Goal: Book appointment/travel/reservation

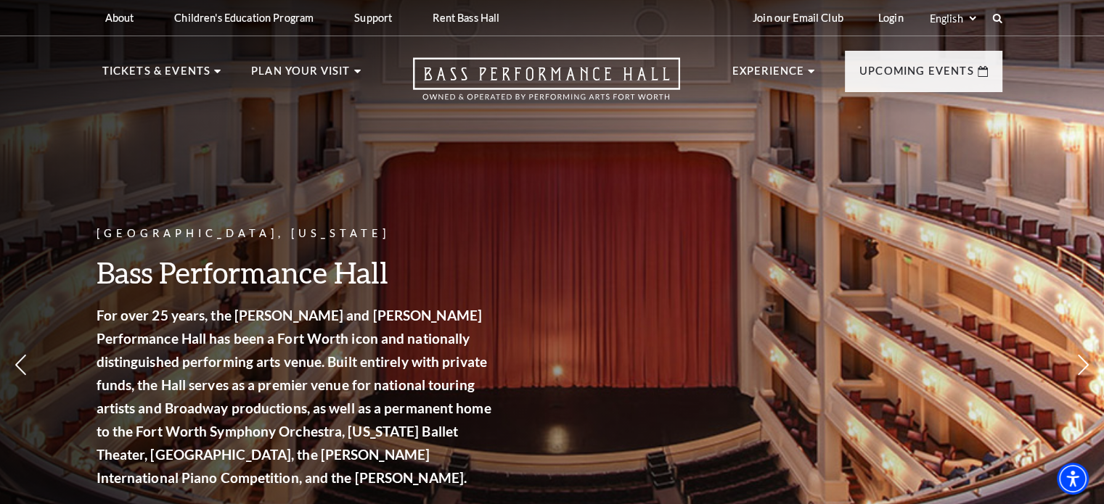
drag, startPoint x: 0, startPoint y: 0, endPoint x: 843, endPoint y: 73, distance: 845.9
click at [1103, 17] on html "Skip to main content Enable accessibility for low vision Open the accessibility…" at bounding box center [552, 252] width 1104 height 504
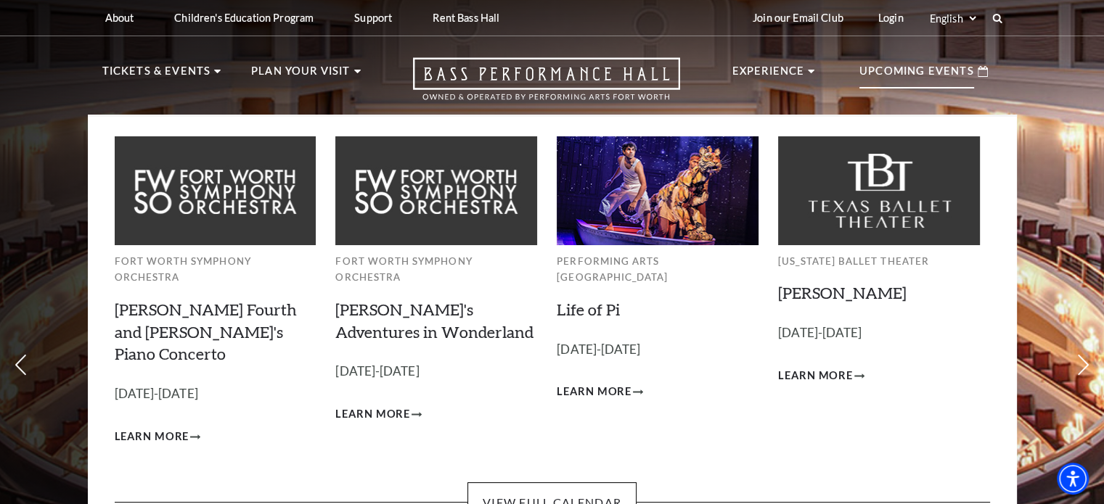
click at [902, 75] on p "Upcoming Events" at bounding box center [916, 75] width 115 height 26
click at [903, 73] on p "Upcoming Events" at bounding box center [916, 75] width 115 height 26
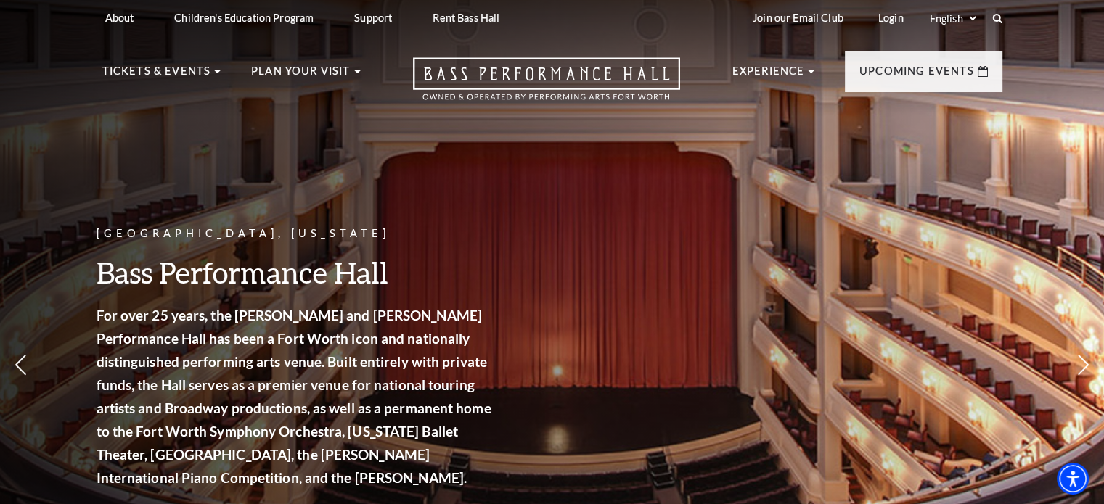
click at [1067, 95] on header "About Performing Arts Fort Worth Bass Performance Hall Maddox Muse Center Resid…" at bounding box center [552, 57] width 1104 height 115
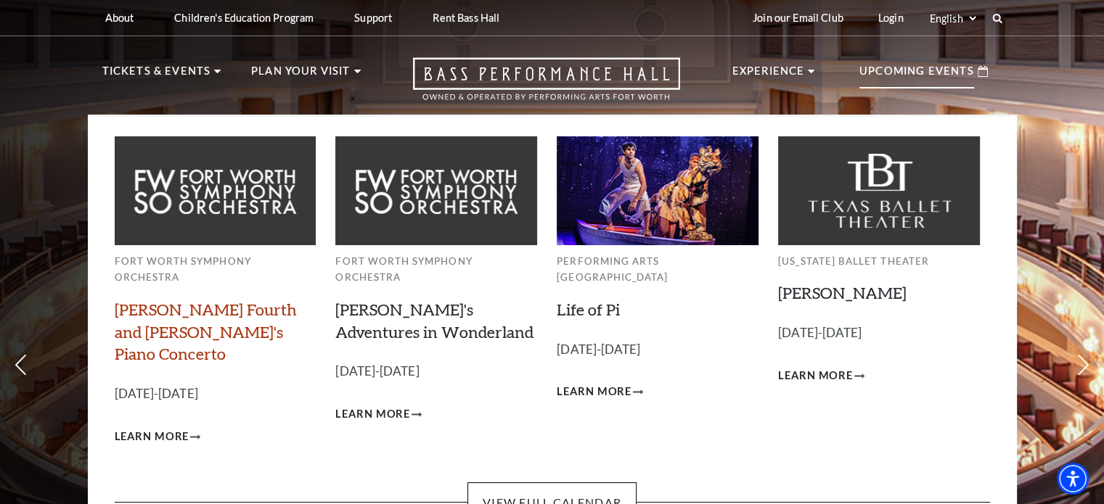
click at [186, 301] on link "[PERSON_NAME] Fourth and [PERSON_NAME]'s Piano Concerto" at bounding box center [206, 332] width 182 height 65
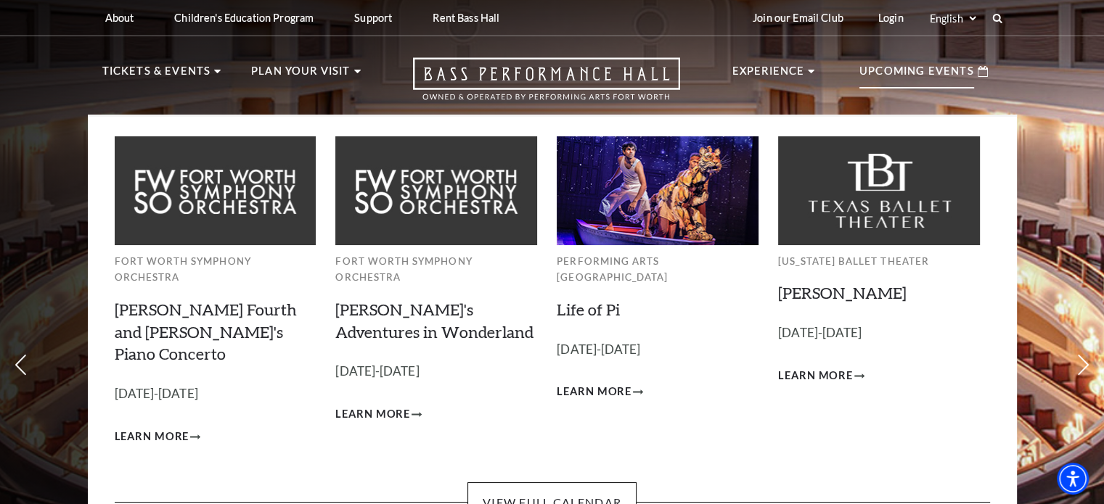
click at [951, 68] on p "Upcoming Events" at bounding box center [916, 75] width 115 height 26
click at [538, 483] on link "View Full Calendar" at bounding box center [551, 503] width 169 height 41
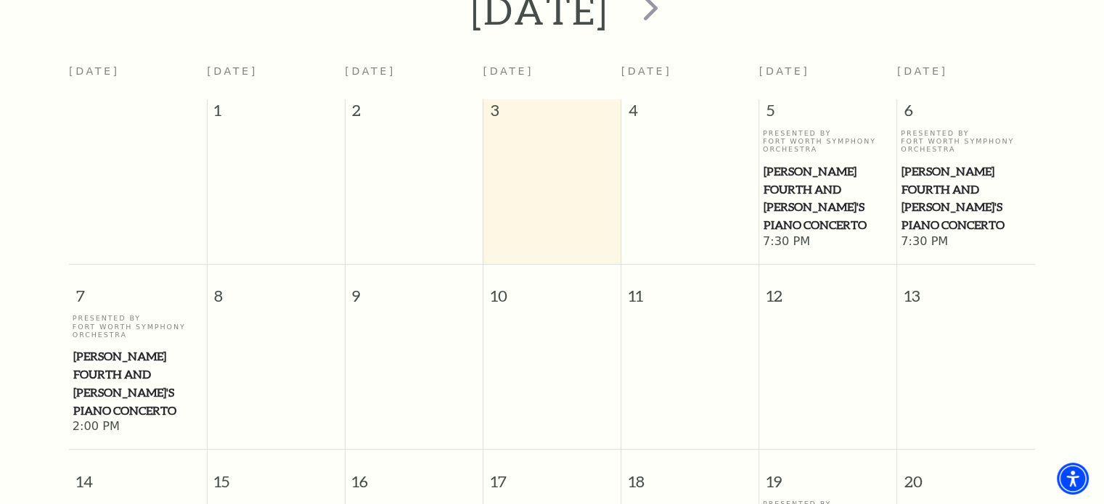
scroll to position [356, 0]
